Goal: Information Seeking & Learning: Understand process/instructions

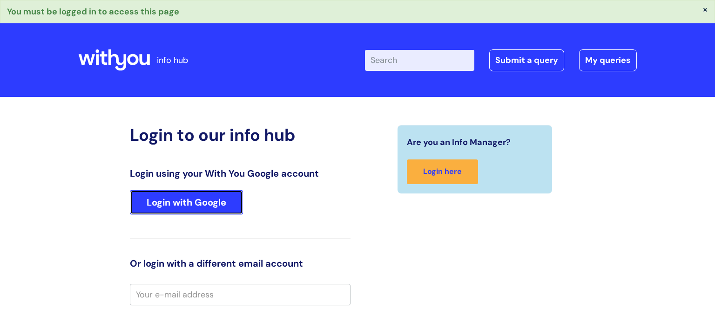
click at [193, 197] on link "Login with Google" at bounding box center [186, 202] width 113 height 24
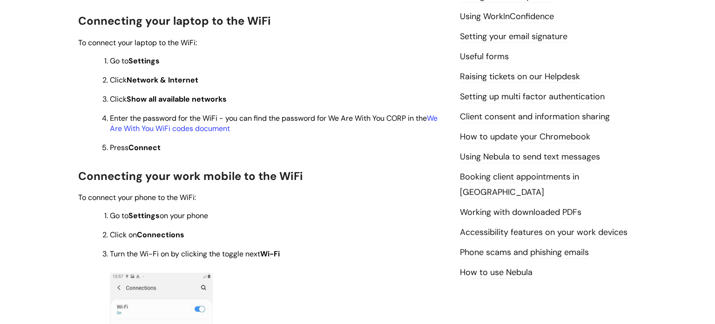
scroll to position [384, 0]
click at [148, 129] on link "We Are With You WiFi codes document" at bounding box center [274, 123] width 328 height 20
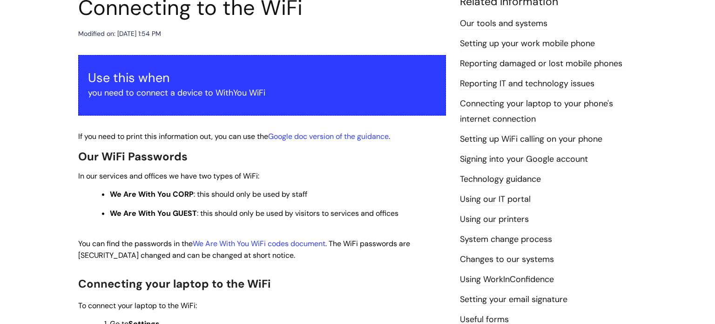
scroll to position [123, 0]
